Goal: Leave review/rating

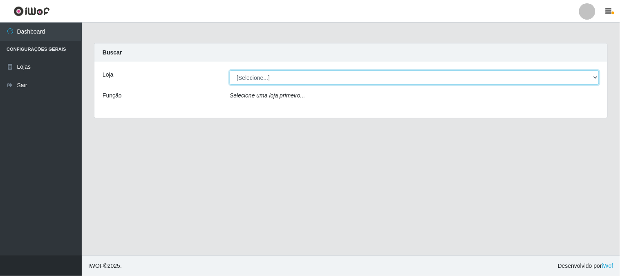
click at [308, 79] on select "[Selecione...] Casatudo BR" at bounding box center [415, 77] width 370 height 14
select select "197"
click at [230, 70] on select "[Selecione...] Casatudo BR" at bounding box center [415, 77] width 370 height 14
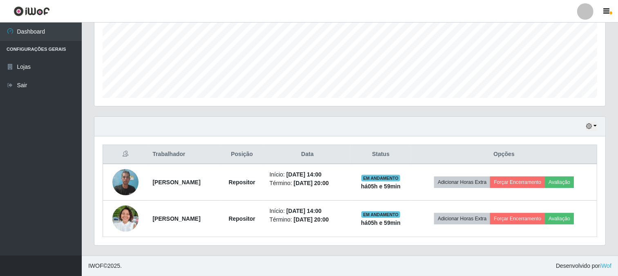
scroll to position [169, 511]
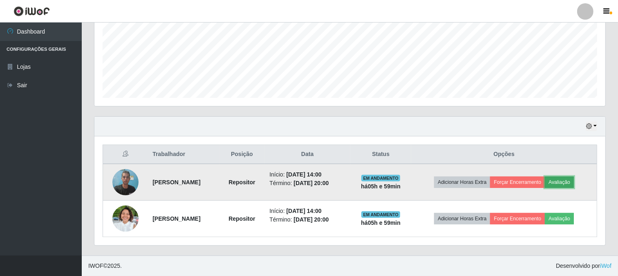
click at [574, 182] on button "Avaliação" at bounding box center [559, 181] width 29 height 11
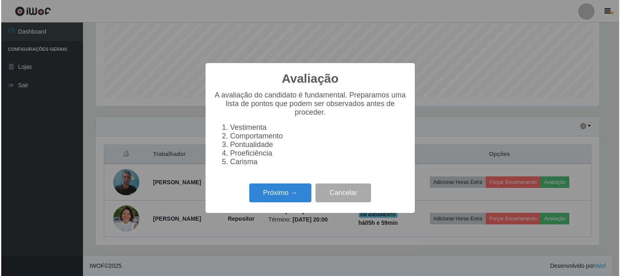
scroll to position [169, 506]
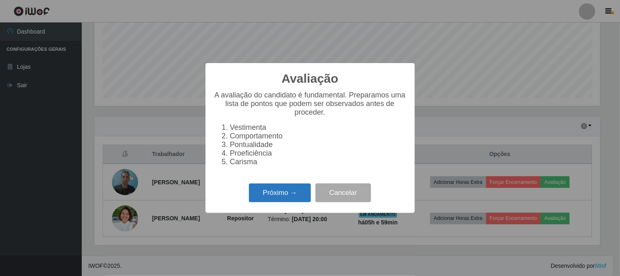
click at [292, 192] on button "Próximo →" at bounding box center [280, 192] width 62 height 19
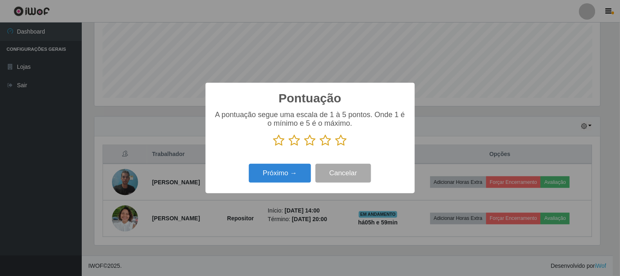
scroll to position [408745, 408408]
drag, startPoint x: 337, startPoint y: 143, endPoint x: 319, endPoint y: 156, distance: 22.3
click at [334, 144] on p at bounding box center [310, 140] width 193 height 12
click at [339, 141] on icon at bounding box center [341, 140] width 11 height 12
click at [336, 146] on input "radio" at bounding box center [336, 146] width 0 height 0
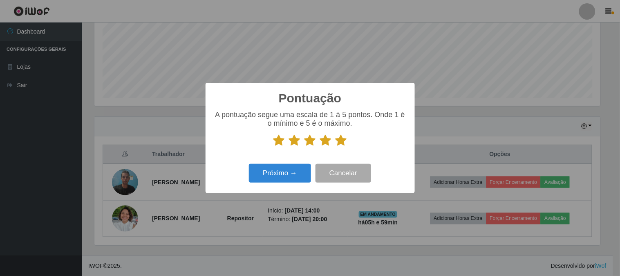
click at [273, 160] on div "Pontuação × A pontuação segue uma escala de 1 à 5 pontos. Onde 1 é o mínimo e 5…" at bounding box center [310, 138] width 209 height 110
click at [278, 169] on button "Próximo →" at bounding box center [280, 173] width 62 height 19
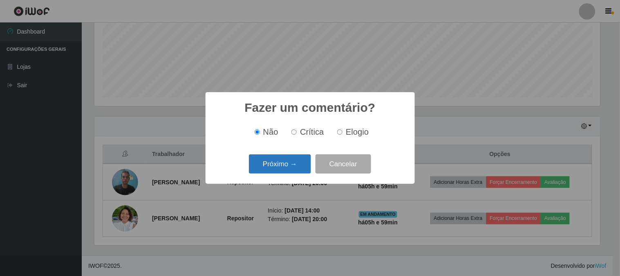
click at [297, 163] on button "Próximo →" at bounding box center [280, 163] width 62 height 19
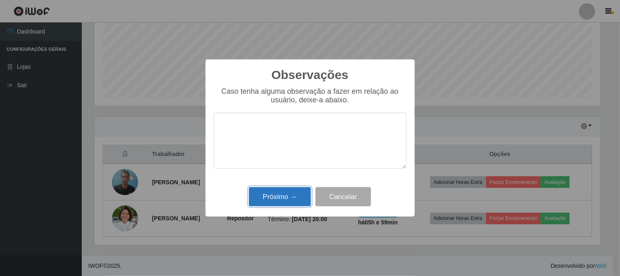
click at [259, 197] on button "Próximo →" at bounding box center [280, 196] width 62 height 19
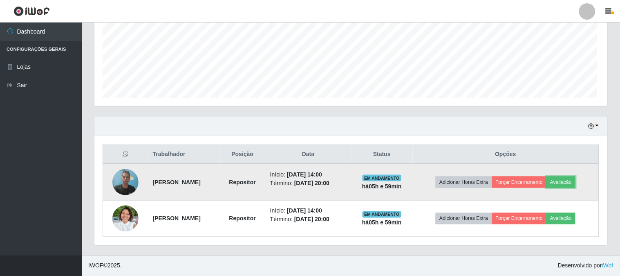
scroll to position [169, 511]
click at [521, 185] on button "Forçar Encerramento" at bounding box center [517, 181] width 55 height 11
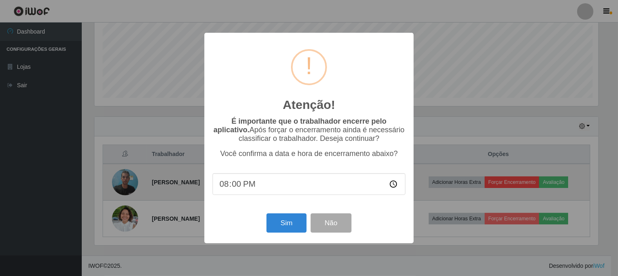
scroll to position [169, 506]
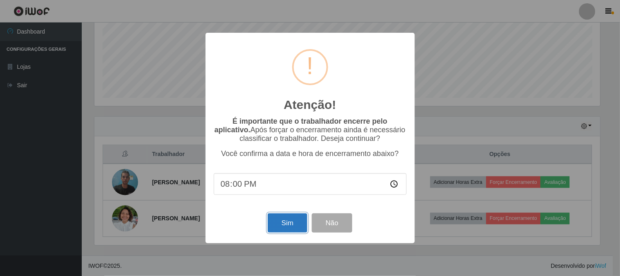
click at [296, 221] on button "Sim" at bounding box center [288, 222] width 40 height 19
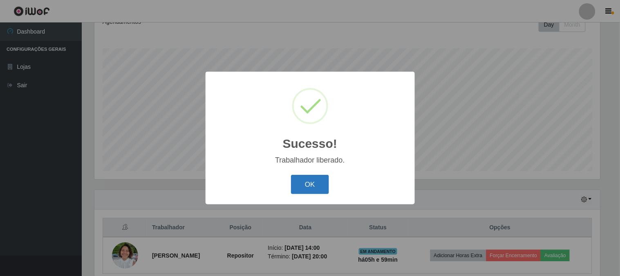
click at [303, 189] on button "OK" at bounding box center [310, 184] width 38 height 19
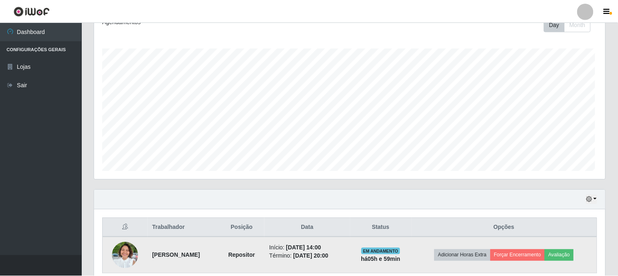
scroll to position [169, 511]
click at [564, 256] on button "Avaliação" at bounding box center [559, 254] width 29 height 11
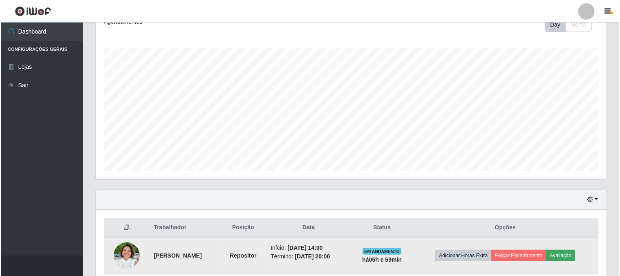
scroll to position [169, 506]
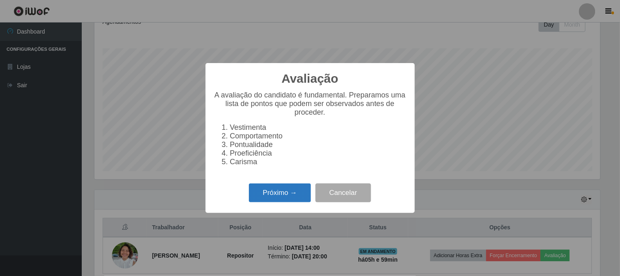
click at [300, 191] on button "Próximo →" at bounding box center [280, 192] width 62 height 19
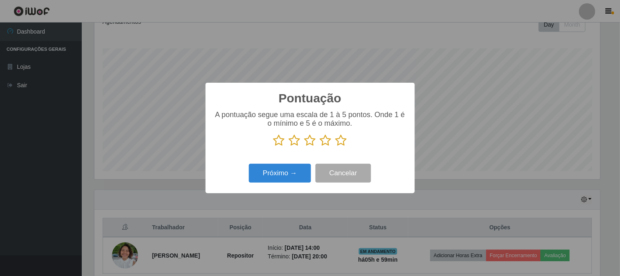
scroll to position [408745, 408408]
click at [340, 141] on icon at bounding box center [341, 140] width 11 height 12
click at [336, 146] on input "radio" at bounding box center [336, 146] width 0 height 0
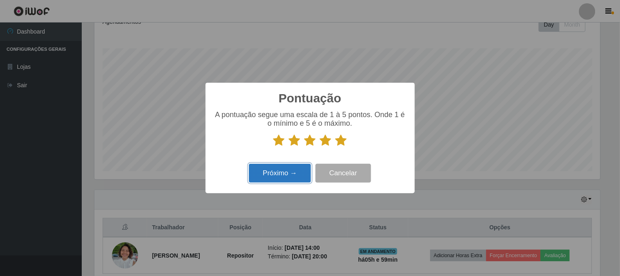
click at [269, 179] on button "Próximo →" at bounding box center [280, 173] width 62 height 19
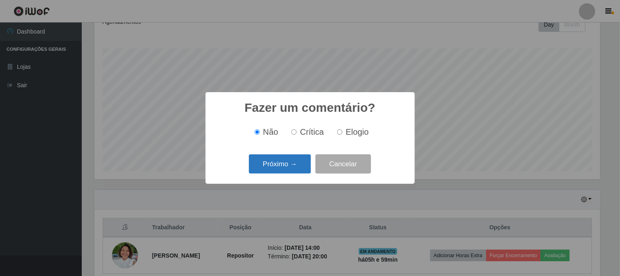
click at [272, 167] on button "Próximo →" at bounding box center [280, 163] width 62 height 19
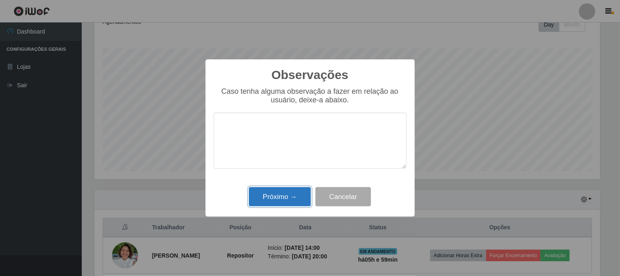
click at [287, 198] on button "Próximo →" at bounding box center [280, 196] width 62 height 19
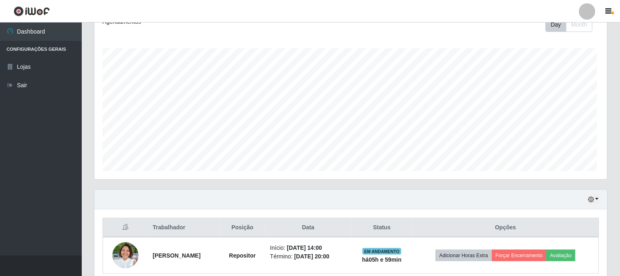
scroll to position [169, 511]
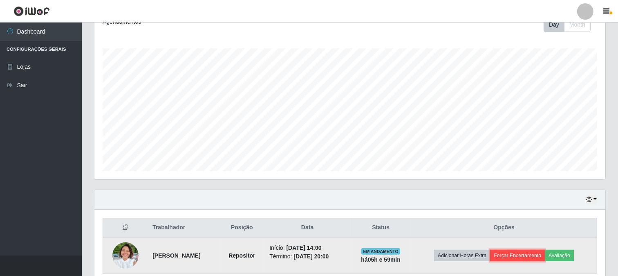
click at [533, 256] on button "Forçar Encerramento" at bounding box center [517, 254] width 55 height 11
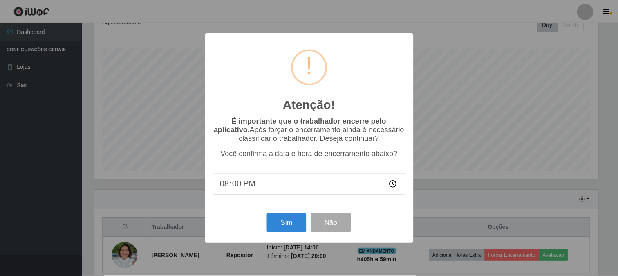
scroll to position [169, 506]
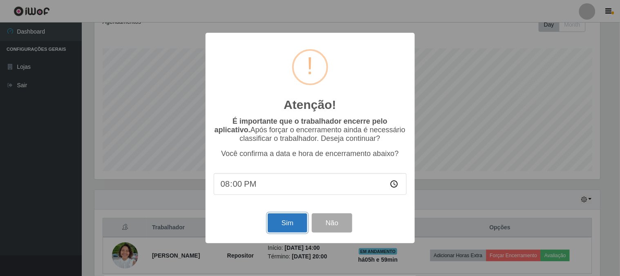
click at [301, 225] on button "Sim" at bounding box center [288, 222] width 40 height 19
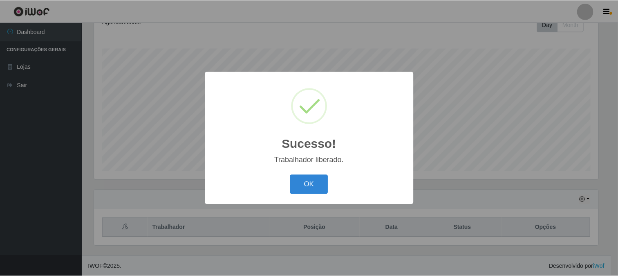
scroll to position [0, 0]
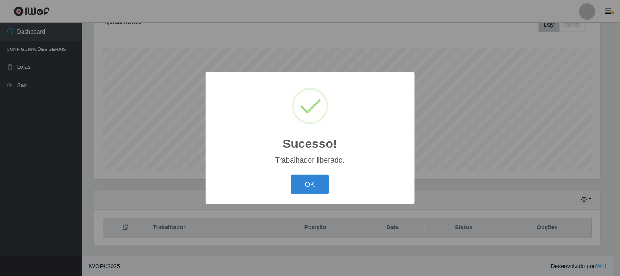
click at [291, 175] on button "OK" at bounding box center [310, 184] width 38 height 19
